Goal: Task Accomplishment & Management: Manage account settings

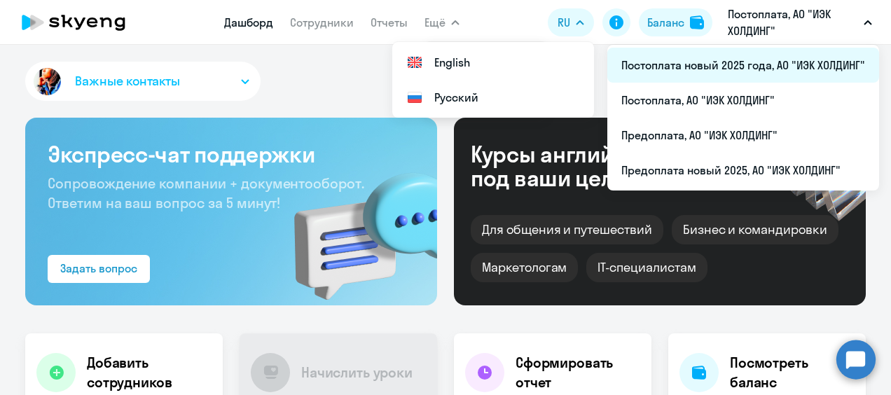
click at [689, 76] on li "Постоплата новый 2025 года, АО "ИЭК ХОЛДИНГ"" at bounding box center [743, 65] width 272 height 35
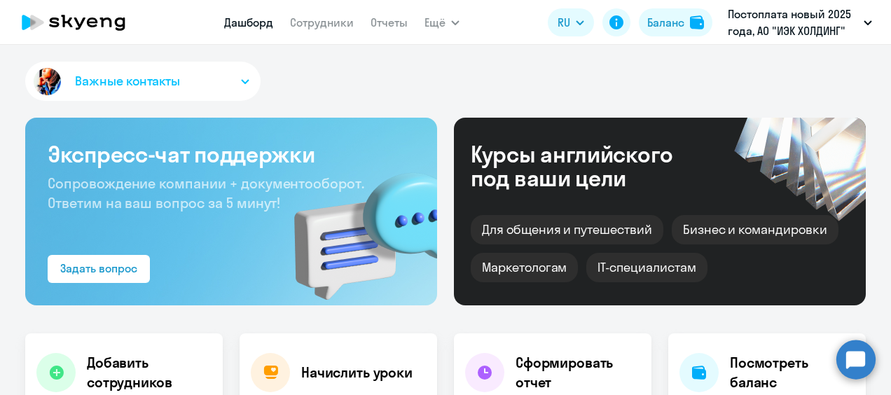
click at [333, 30] on app-menu-item-link "Сотрудники" at bounding box center [322, 23] width 64 height 18
click at [333, 29] on link "Сотрудники" at bounding box center [322, 22] width 64 height 14
select select "30"
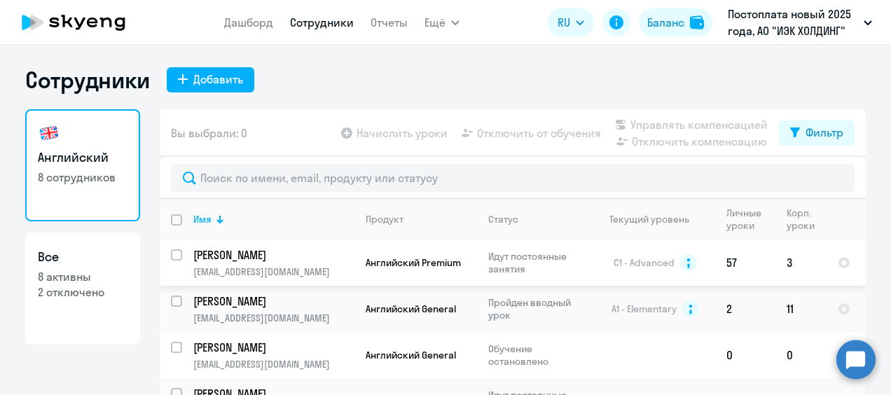
click at [277, 256] on p "[PERSON_NAME]" at bounding box center [272, 254] width 158 height 15
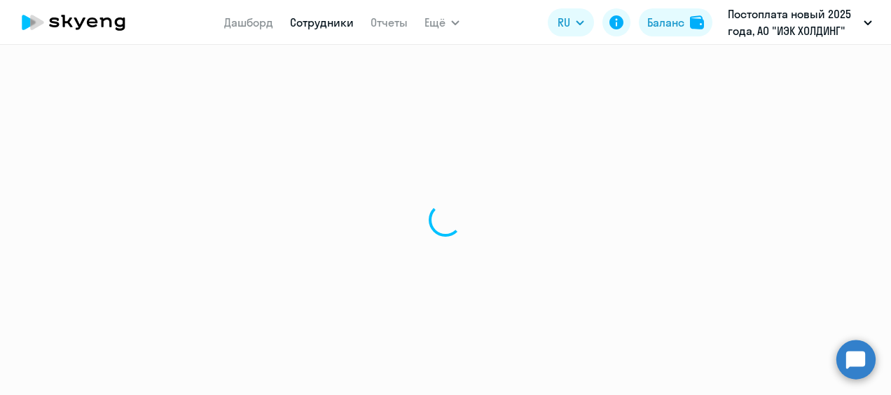
select select "english"
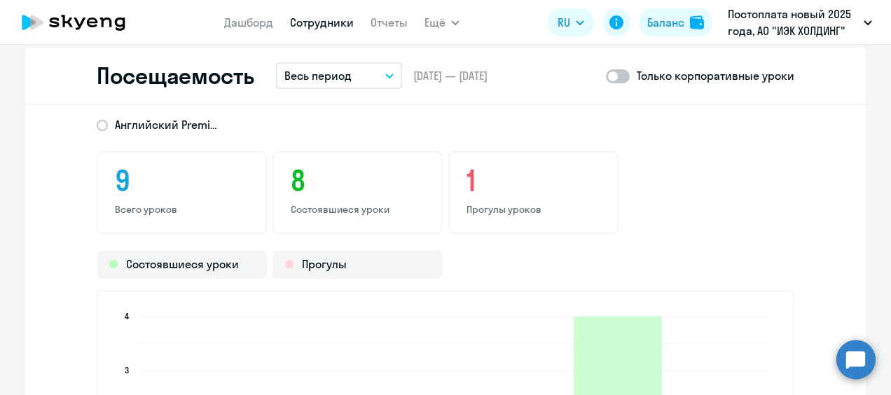
scroll to position [1611, 0]
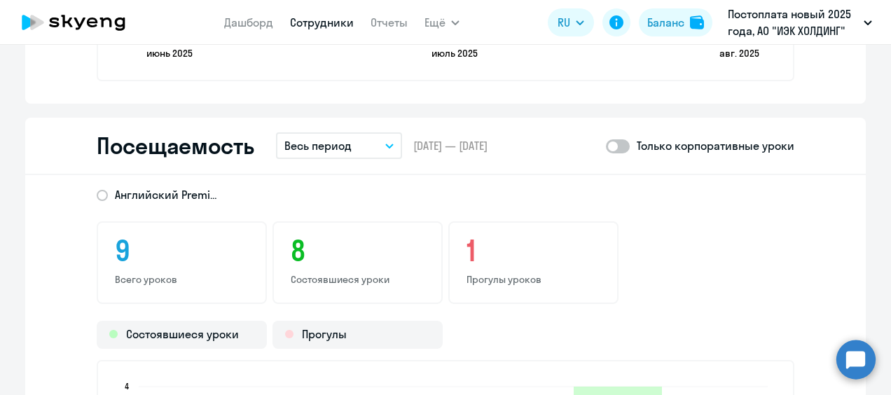
click at [364, 157] on button "Весь период" at bounding box center [339, 145] width 126 height 27
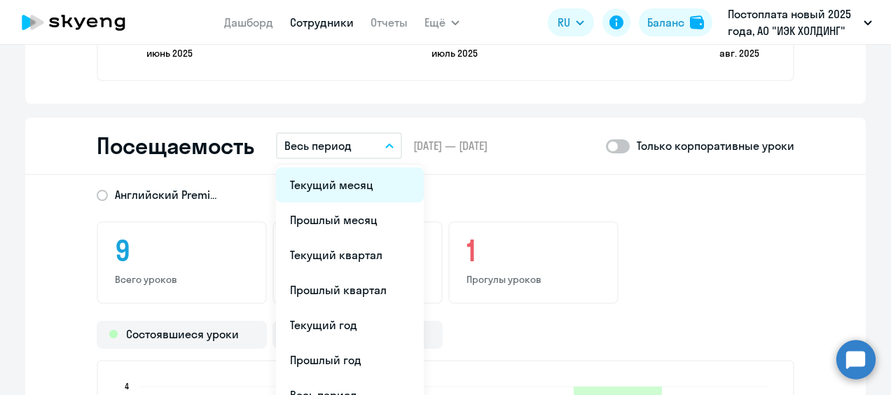
click at [361, 196] on li "Текущий месяц" at bounding box center [350, 184] width 148 height 35
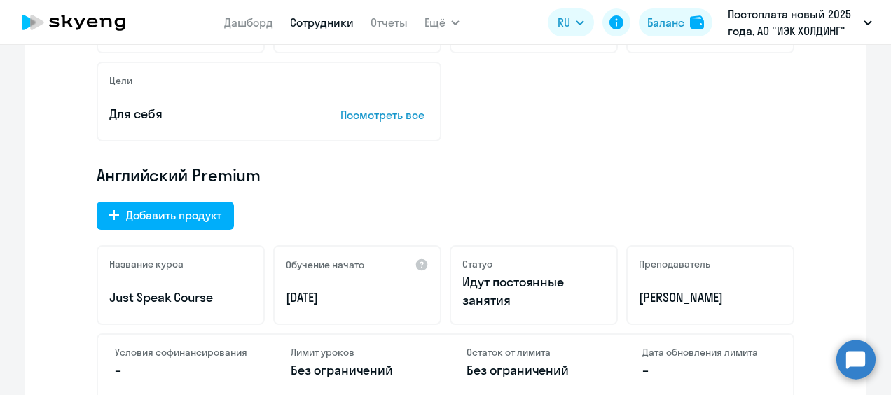
scroll to position [280, 0]
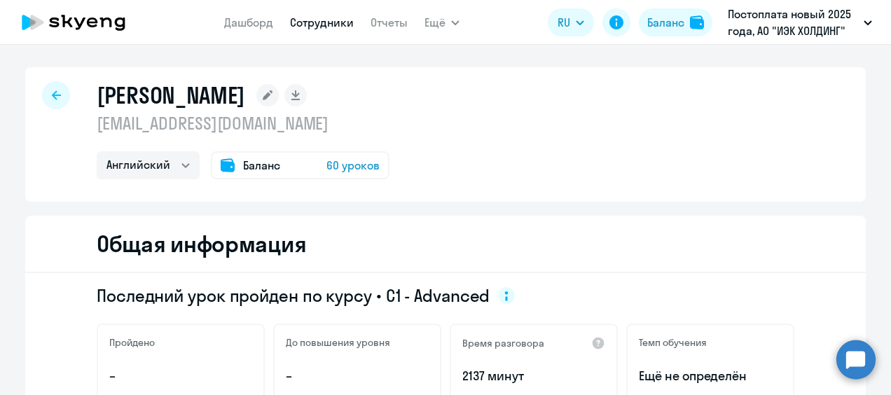
select select "30"
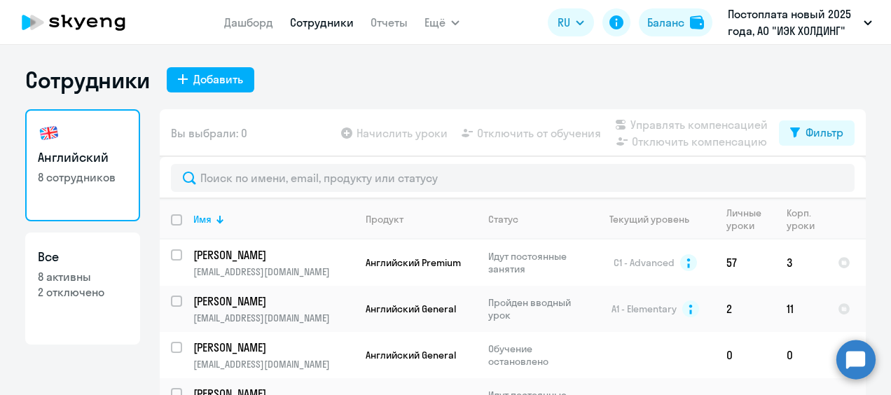
click at [415, 134] on app-table-action-button "Начислить уроки" at bounding box center [392, 133] width 109 height 17
click at [342, 133] on app-table-action-button "Начислить уроки" at bounding box center [392, 133] width 109 height 17
click at [171, 249] on input "select row 10741818" at bounding box center [185, 263] width 28 height 28
checkbox input "true"
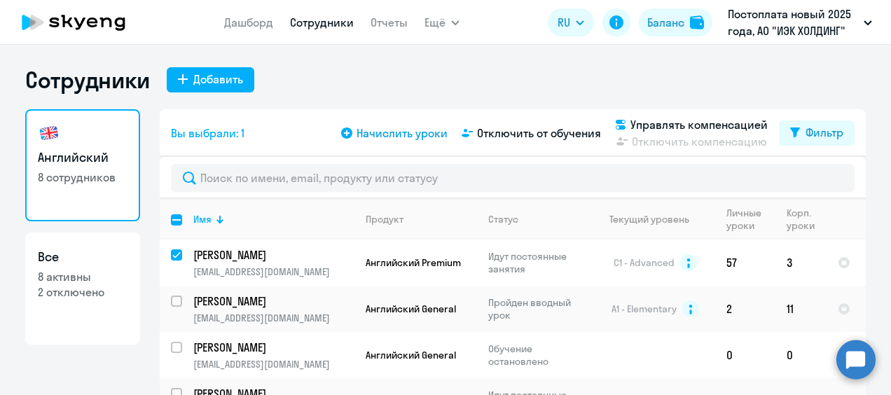
click at [380, 139] on span "Начислить уроки" at bounding box center [402, 133] width 91 height 17
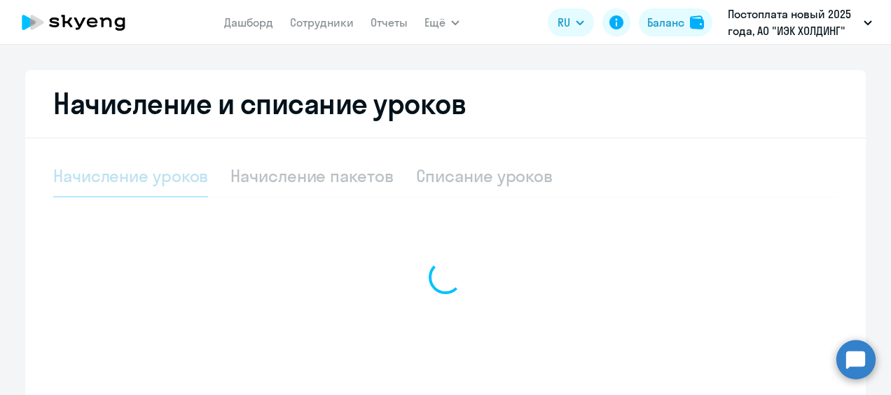
select select "10"
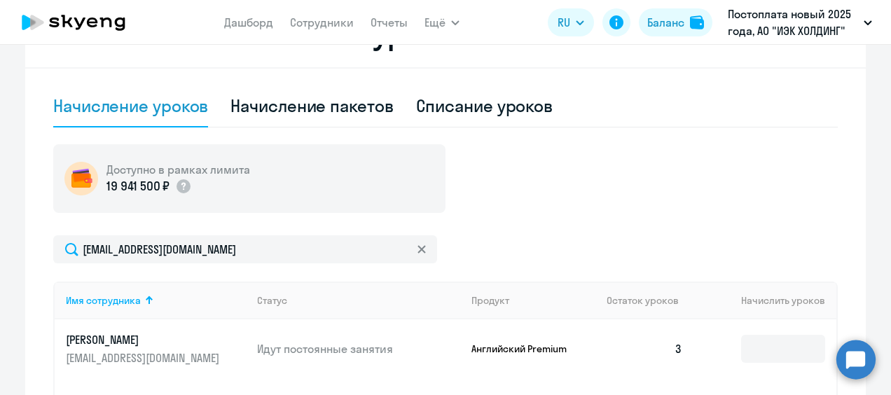
scroll to position [560, 0]
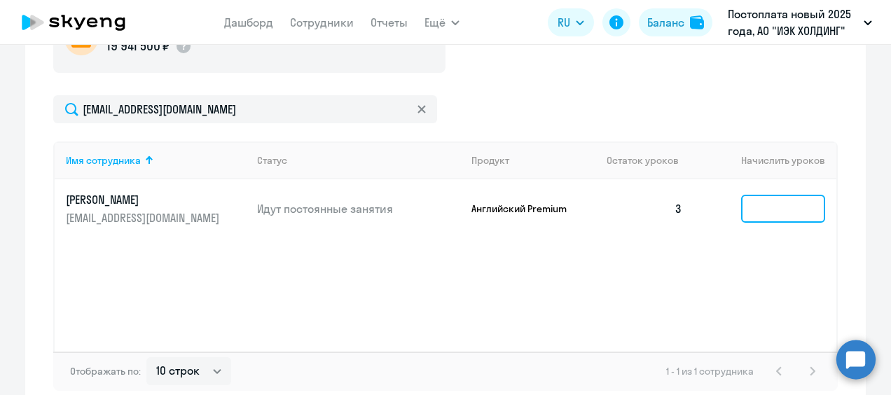
click at [768, 209] on input at bounding box center [783, 209] width 84 height 28
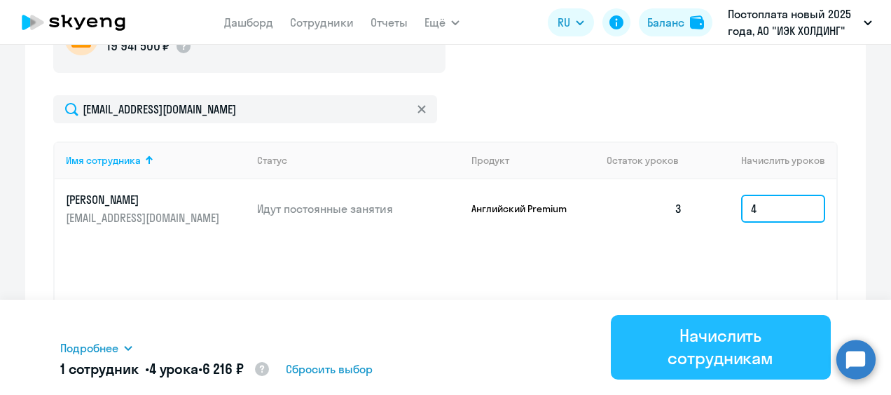
type input "4"
click at [724, 345] on div "Начислить сотрудникам" at bounding box center [720, 346] width 181 height 45
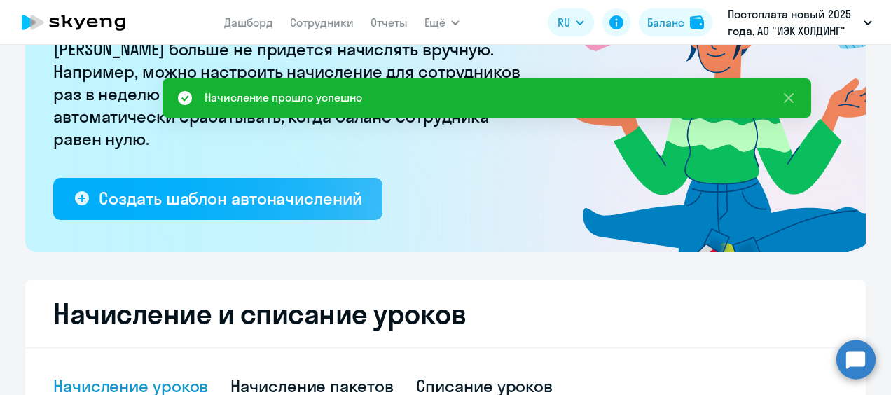
scroll to position [70, 0]
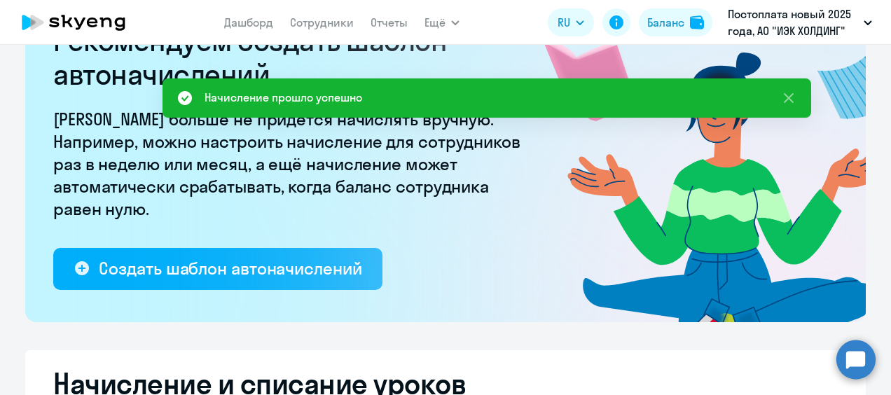
click at [100, 19] on icon at bounding box center [106, 23] width 12 height 10
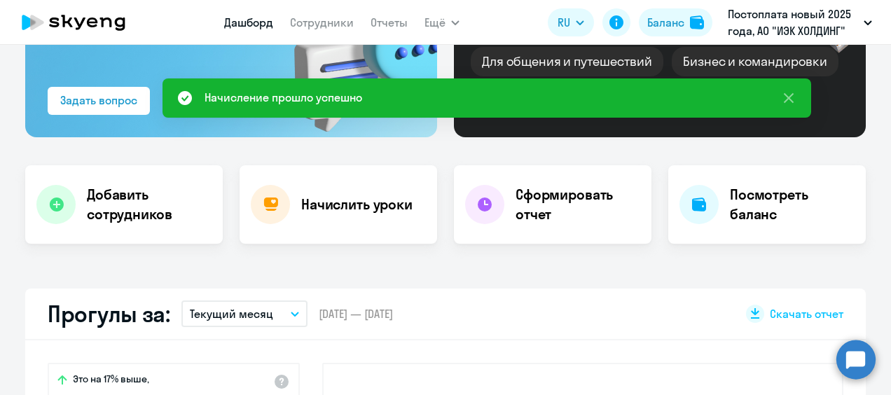
select select "30"
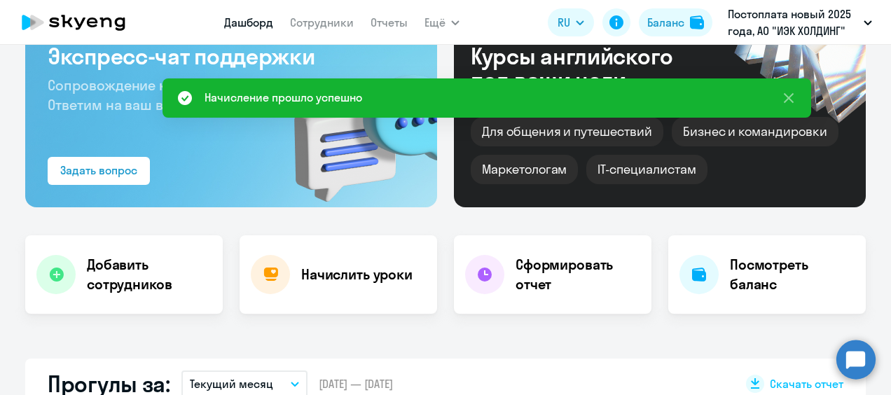
scroll to position [28, 0]
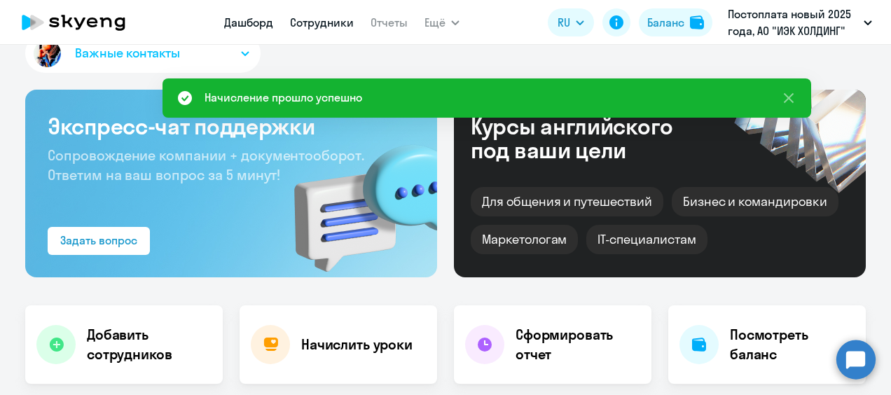
click at [319, 25] on link "Сотрудники" at bounding box center [322, 22] width 64 height 14
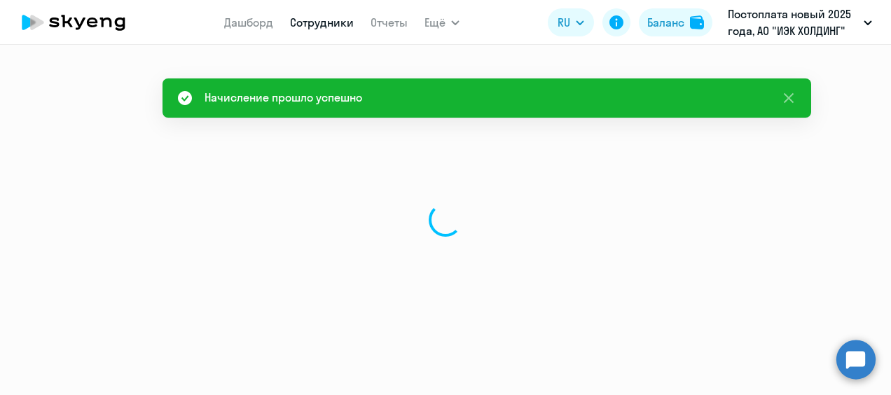
select select "30"
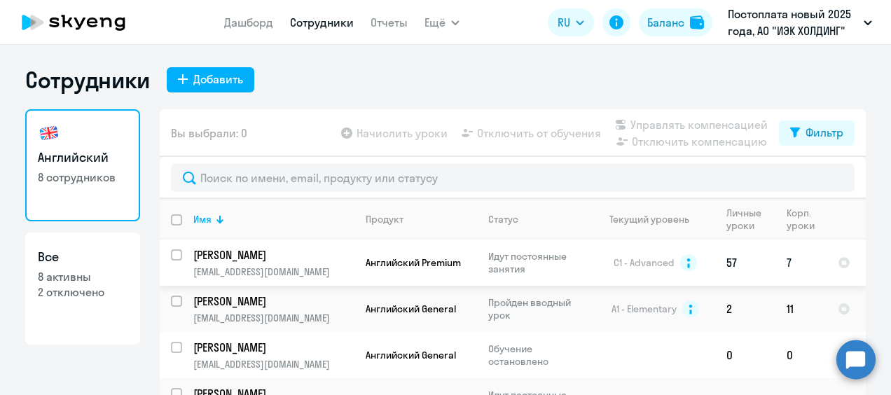
scroll to position [53, 0]
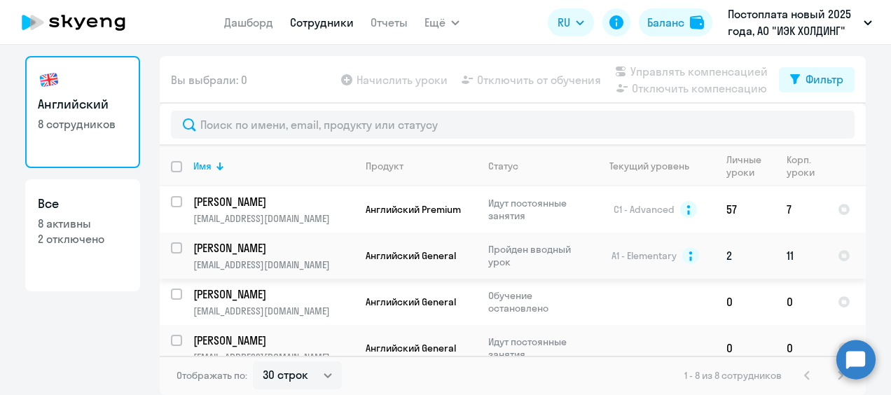
click at [326, 245] on p "[PERSON_NAME]" at bounding box center [272, 247] width 158 height 15
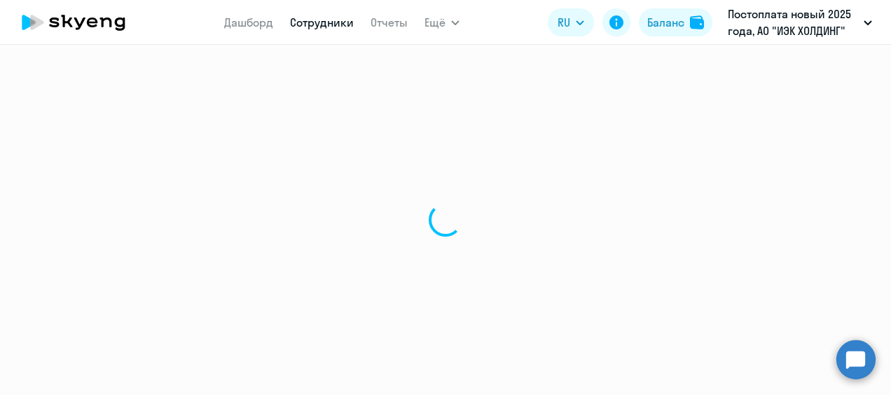
select select "english"
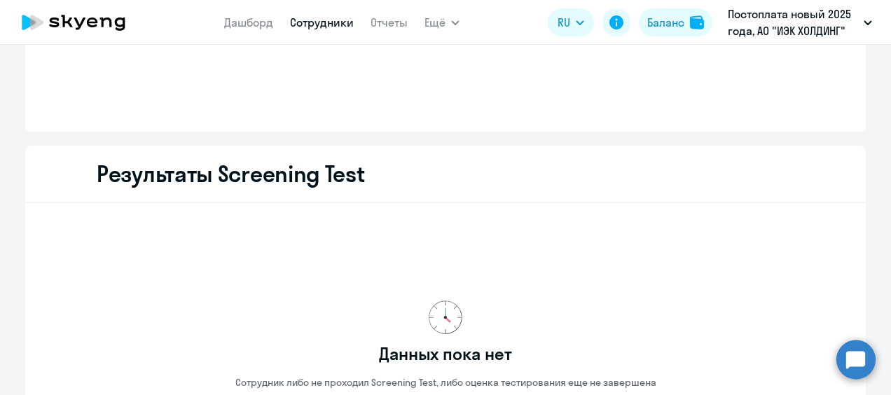
scroll to position [1956, 0]
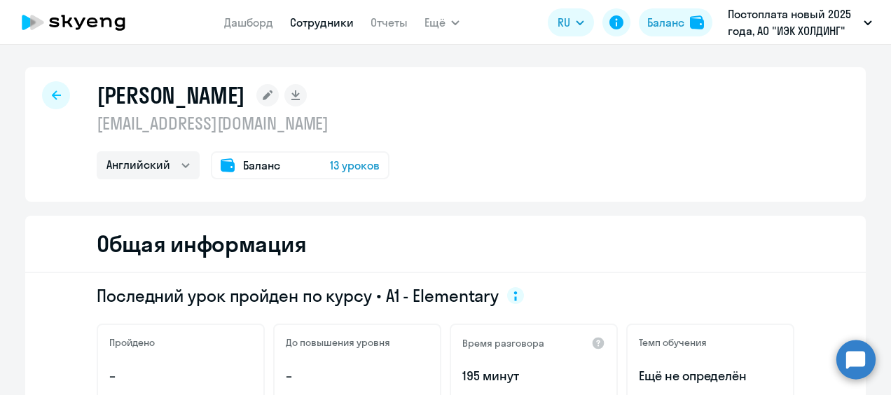
select select "30"
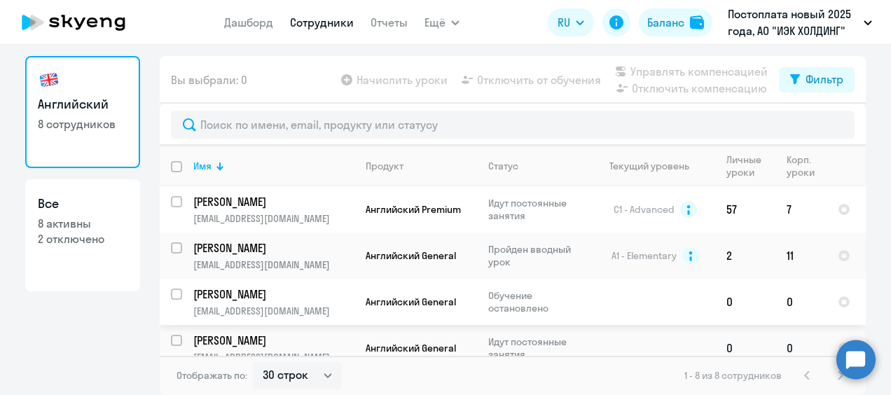
scroll to position [70, 0]
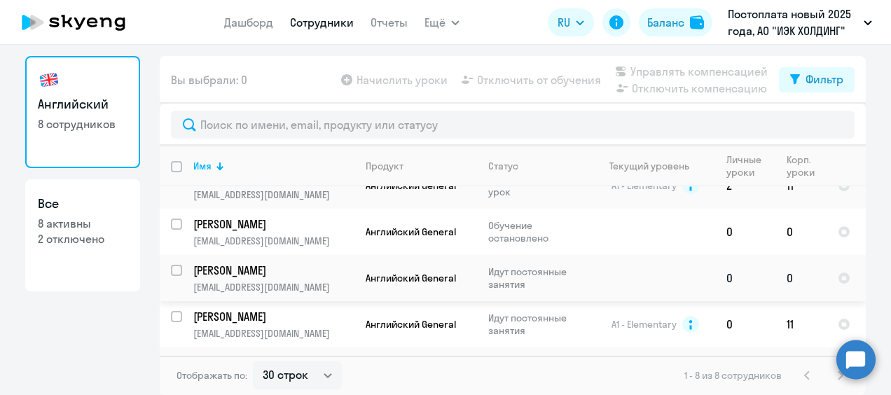
click at [299, 281] on p "[EMAIL_ADDRESS][DOMAIN_NAME]" at bounding box center [273, 287] width 160 height 13
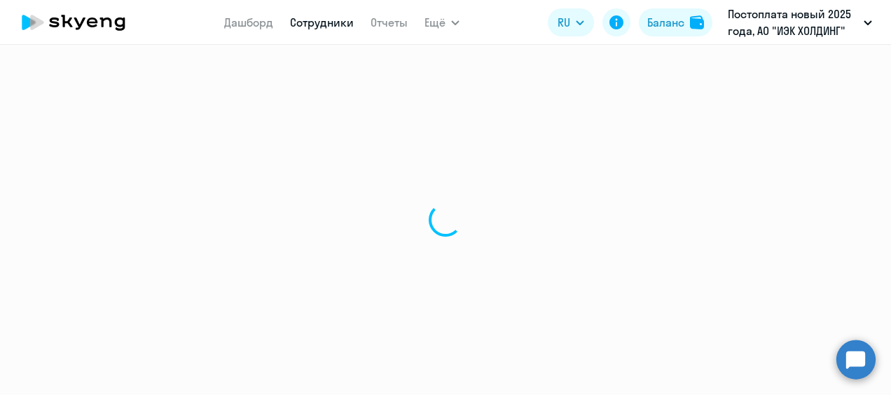
select select "english"
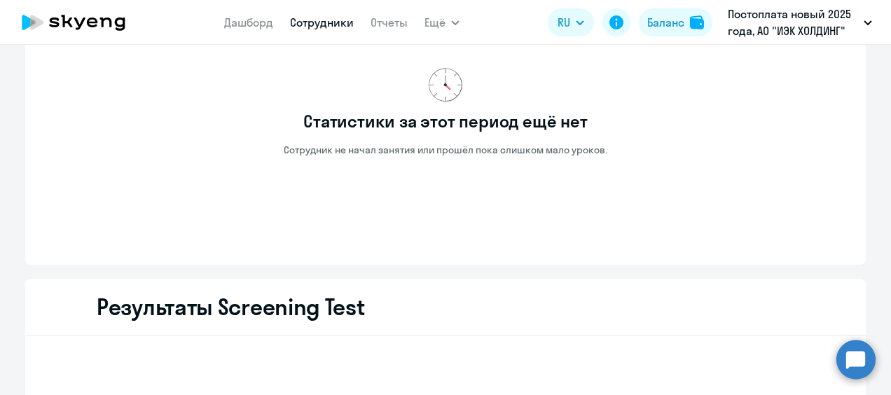
scroll to position [1949, 0]
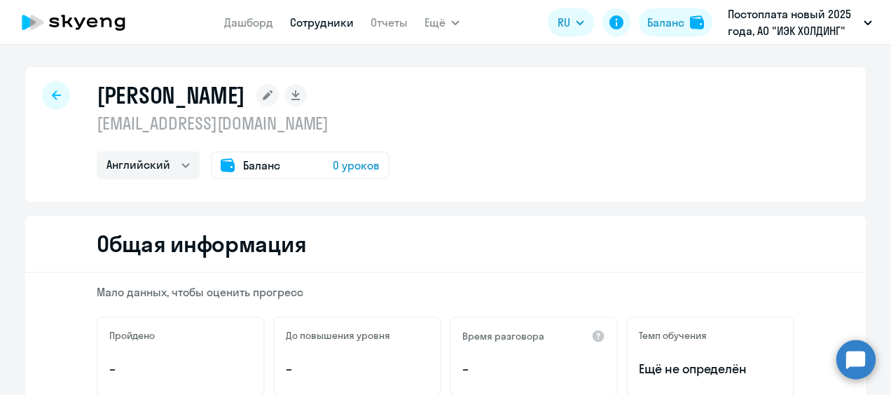
select select "30"
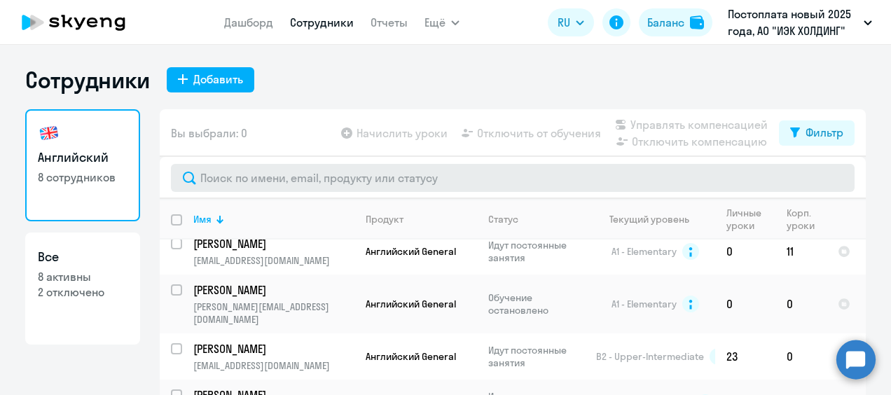
scroll to position [53, 0]
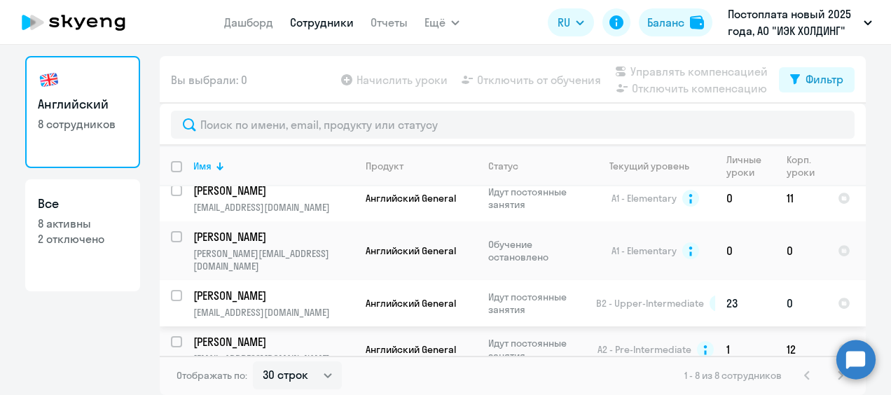
click at [271, 288] on p "[PERSON_NAME]" at bounding box center [272, 295] width 158 height 15
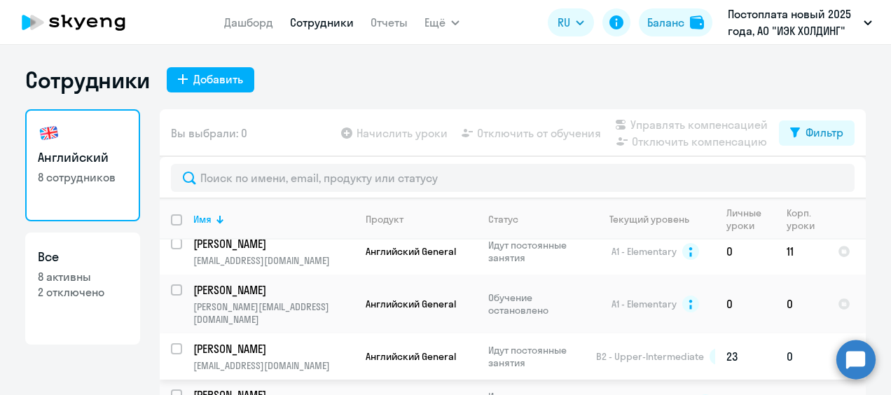
select select "english"
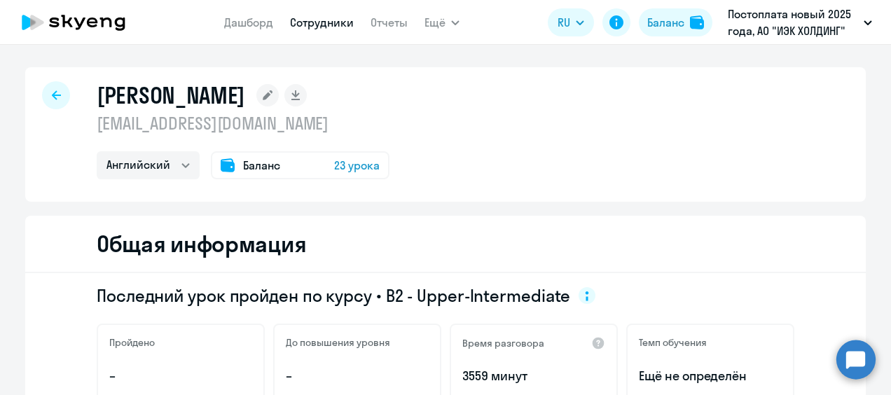
select select "30"
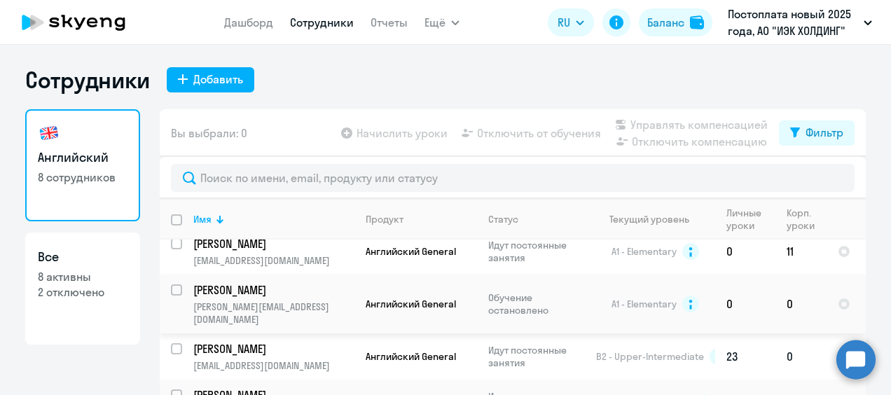
scroll to position [53, 0]
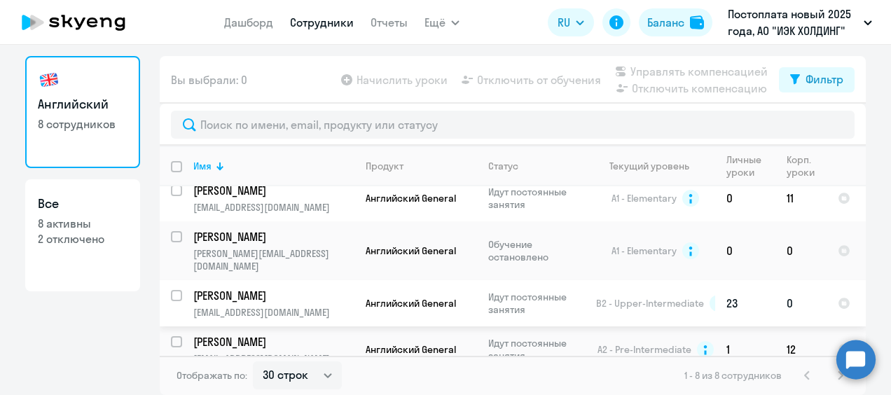
click at [171, 290] on input "select row 11007543" at bounding box center [185, 304] width 28 height 28
checkbox input "true"
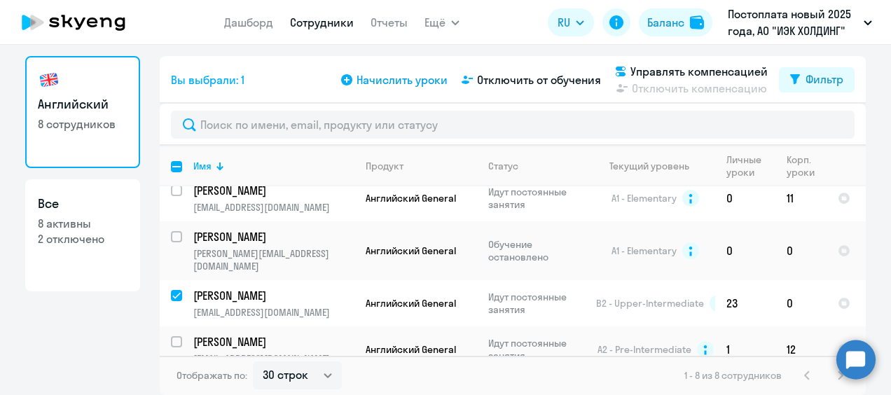
click at [387, 81] on span "Начислить уроки" at bounding box center [402, 79] width 91 height 17
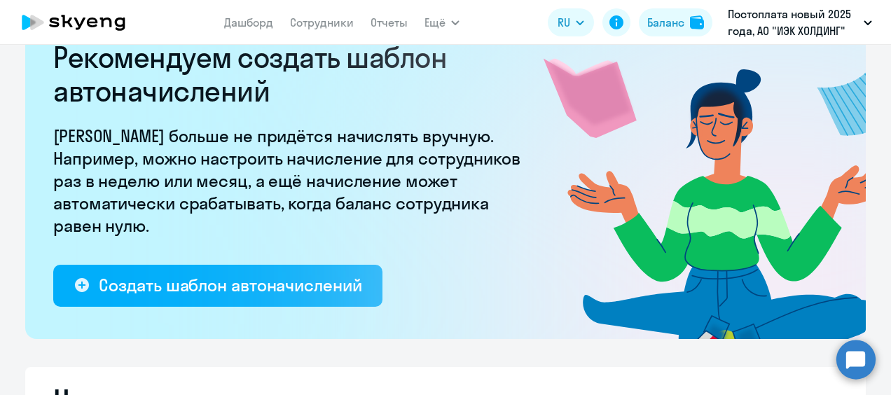
select select "10"
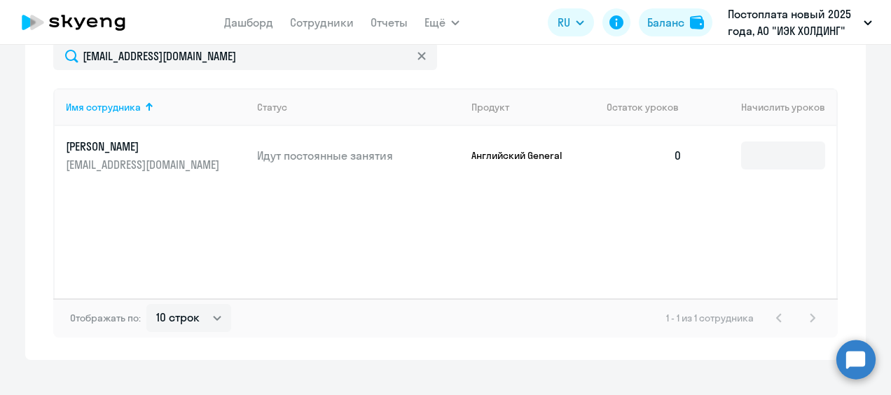
scroll to position [544, 0]
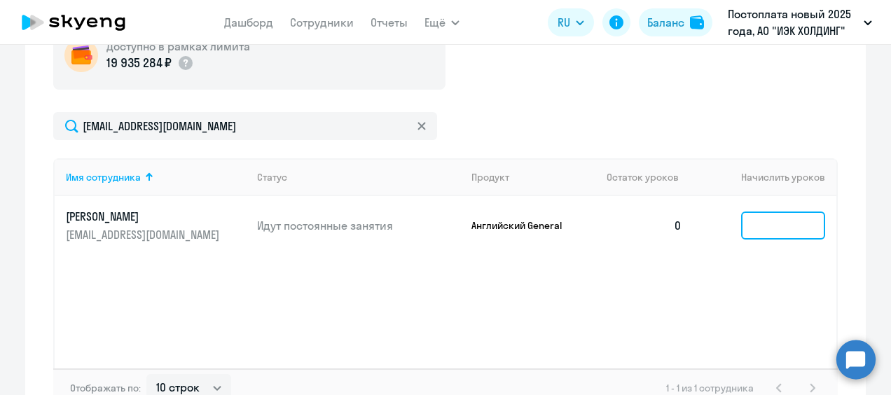
click at [755, 217] on input at bounding box center [783, 226] width 84 height 28
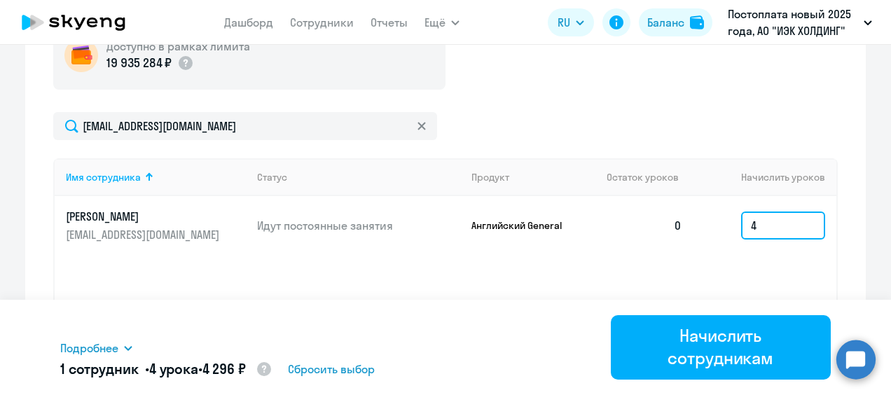
type input "4"
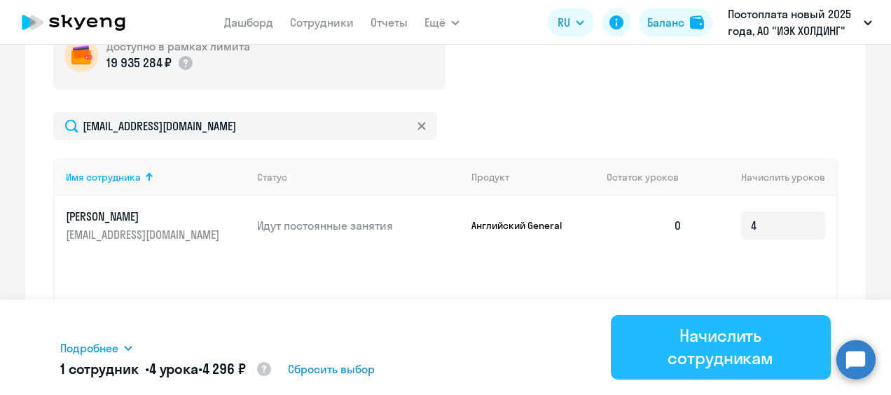
click at [711, 332] on div "Начислить сотрудникам" at bounding box center [720, 346] width 181 height 45
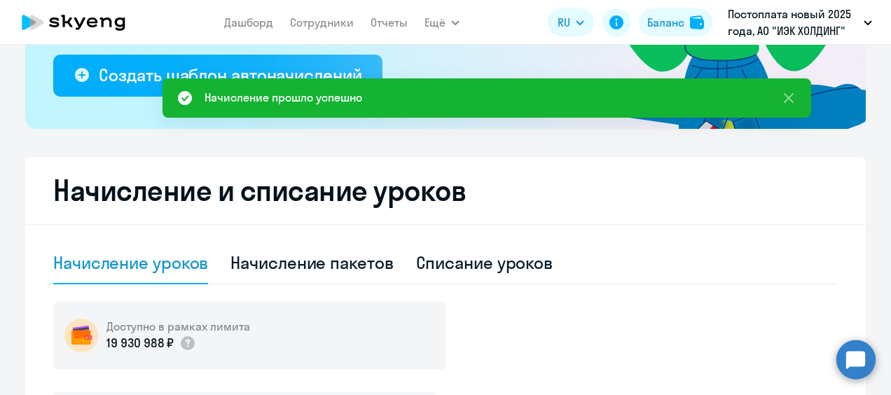
scroll to position [53, 0]
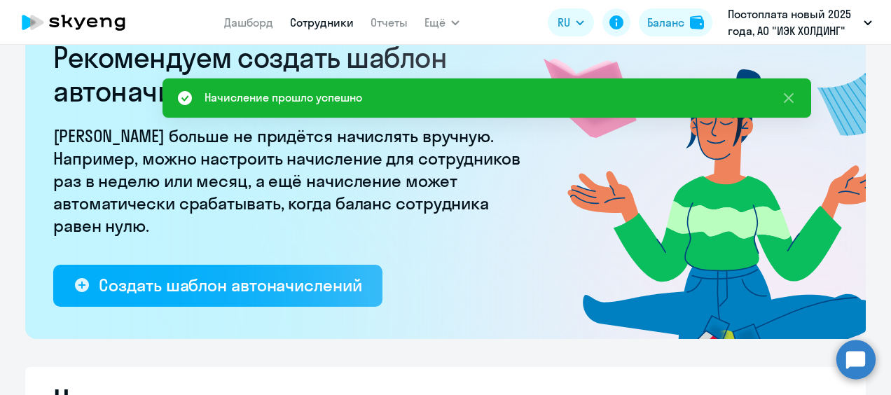
click at [294, 22] on link "Сотрудники" at bounding box center [322, 22] width 64 height 14
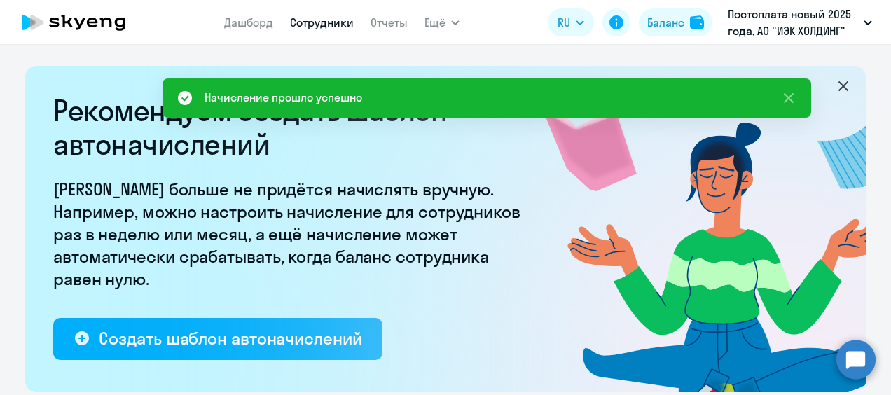
select select "30"
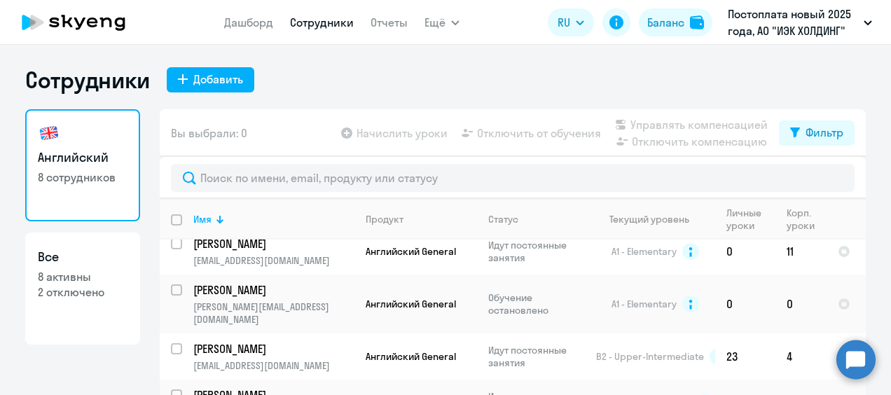
scroll to position [53, 0]
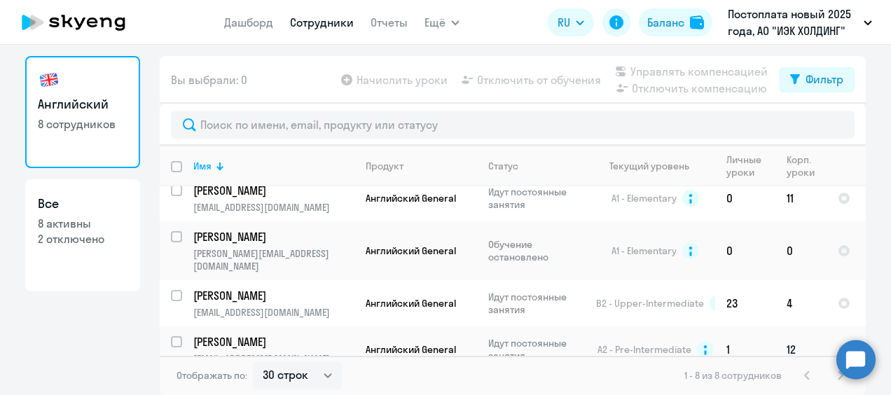
click at [282, 334] on p "[PERSON_NAME]" at bounding box center [272, 341] width 158 height 15
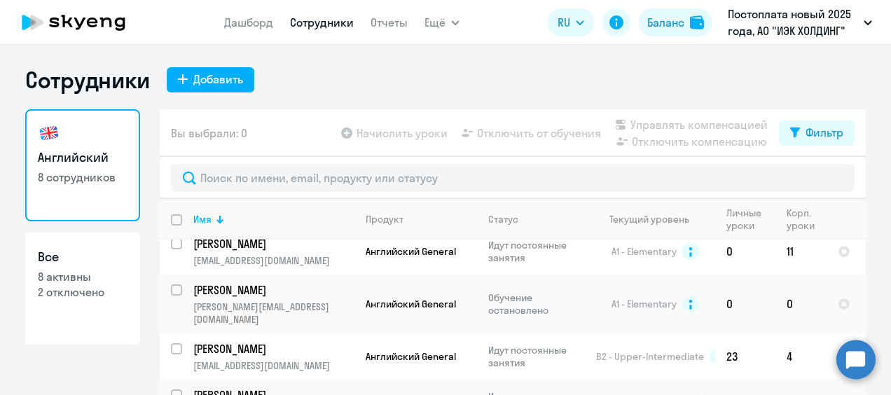
select select "english"
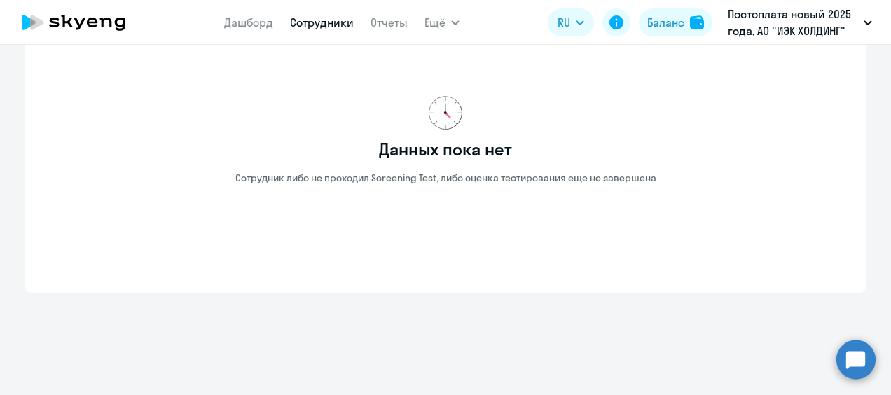
scroll to position [1255, 0]
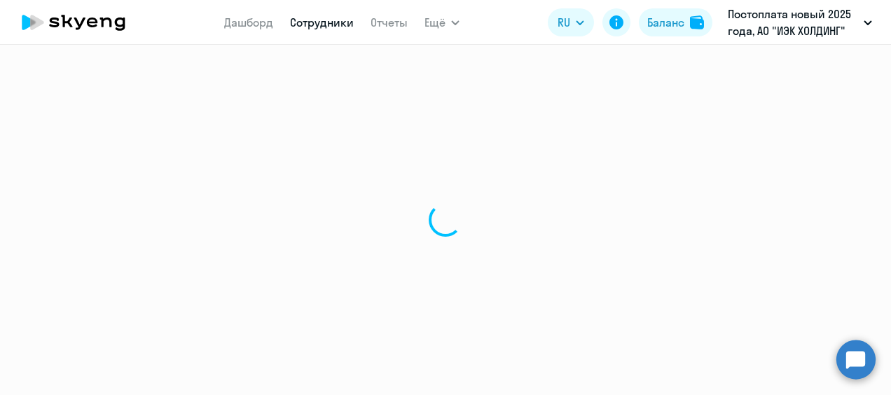
select select "30"
